Goal: Find specific page/section: Find specific page/section

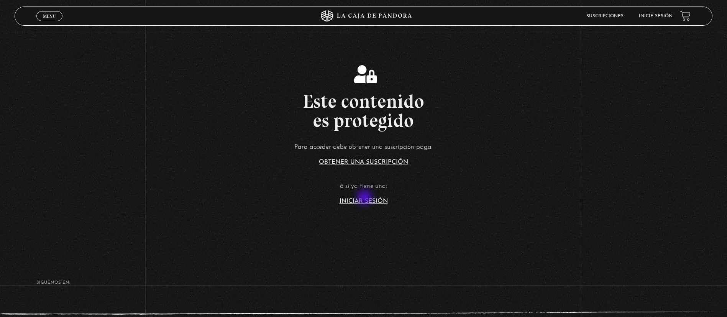
click at [365, 198] on link "Iniciar Sesión" at bounding box center [364, 201] width 48 height 6
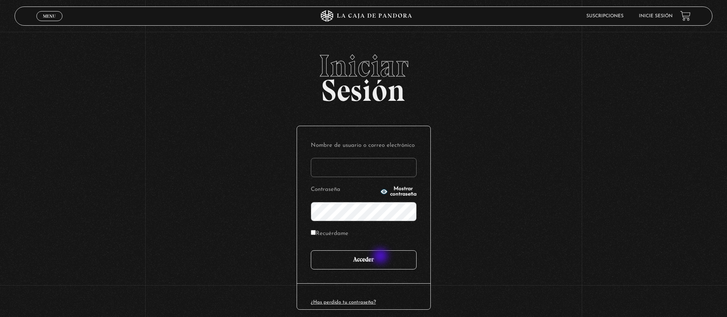
type input "[EMAIL_ADDRESS][DOMAIN_NAME]"
click at [381, 257] on input "Acceder" at bounding box center [364, 259] width 106 height 19
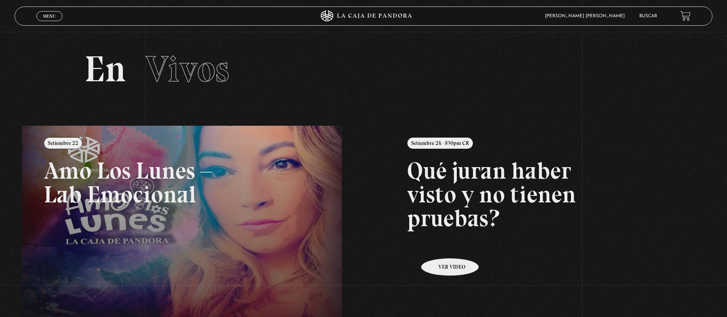
scroll to position [57, 0]
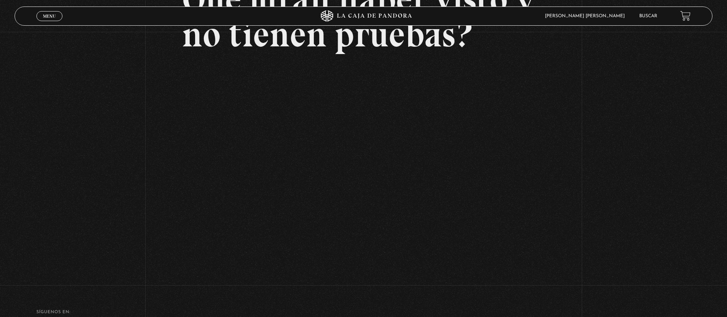
scroll to position [115, 0]
